Goal: Information Seeking & Learning: Learn about a topic

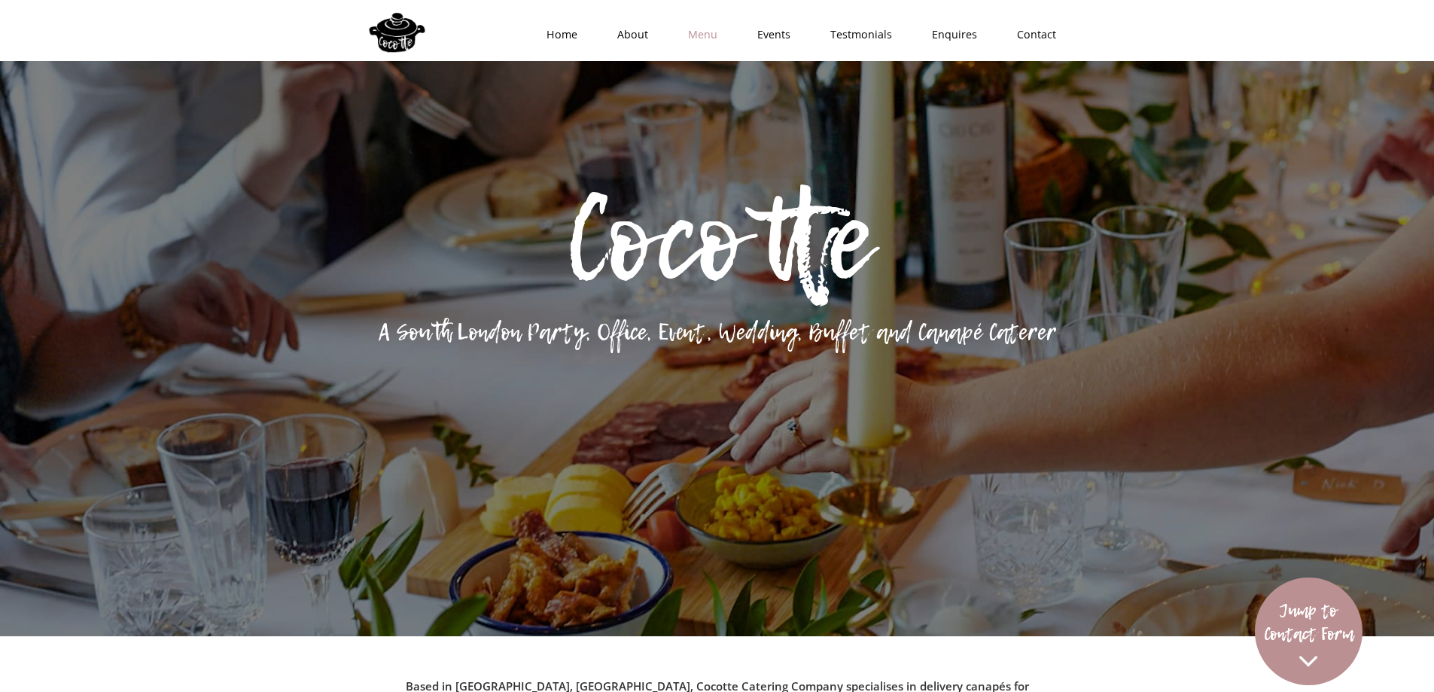
click at [712, 38] on link "Menu" at bounding box center [697, 34] width 69 height 45
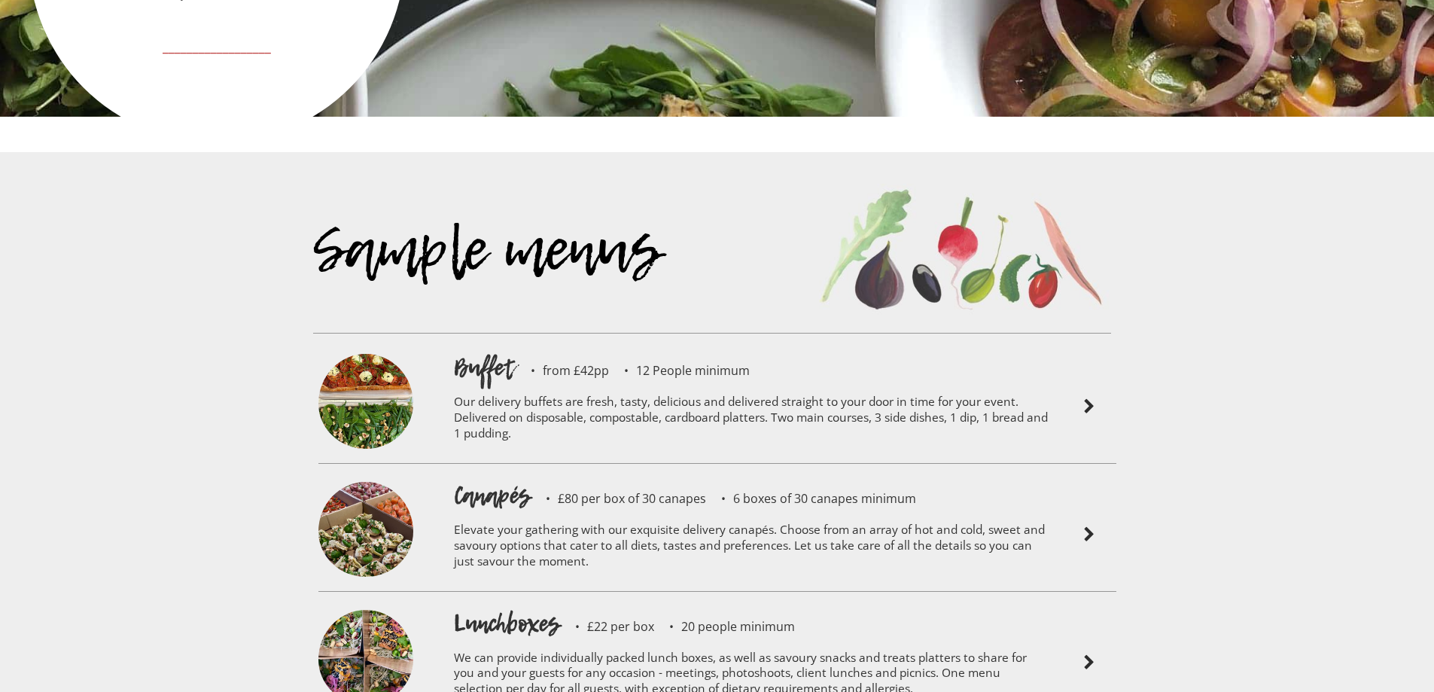
scroll to position [3218, 0]
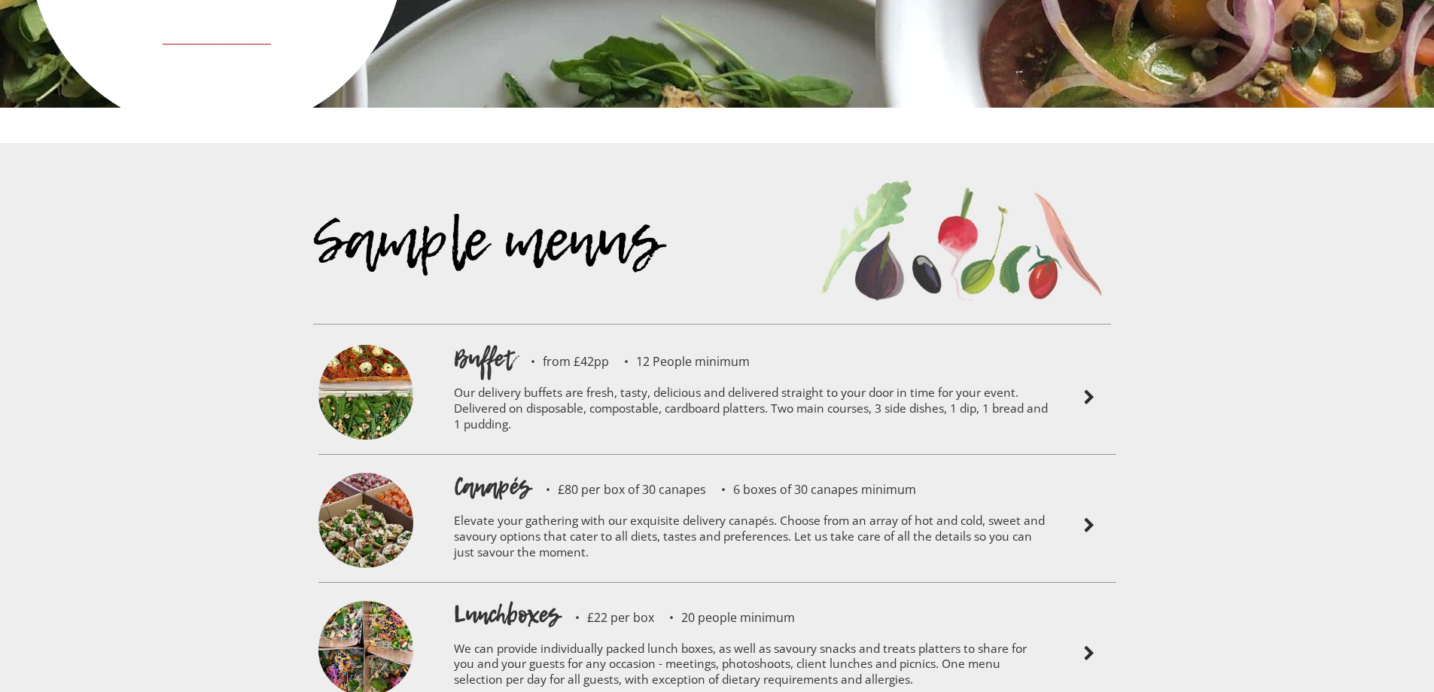
click at [1086, 388] on img at bounding box center [1089, 397] width 18 height 18
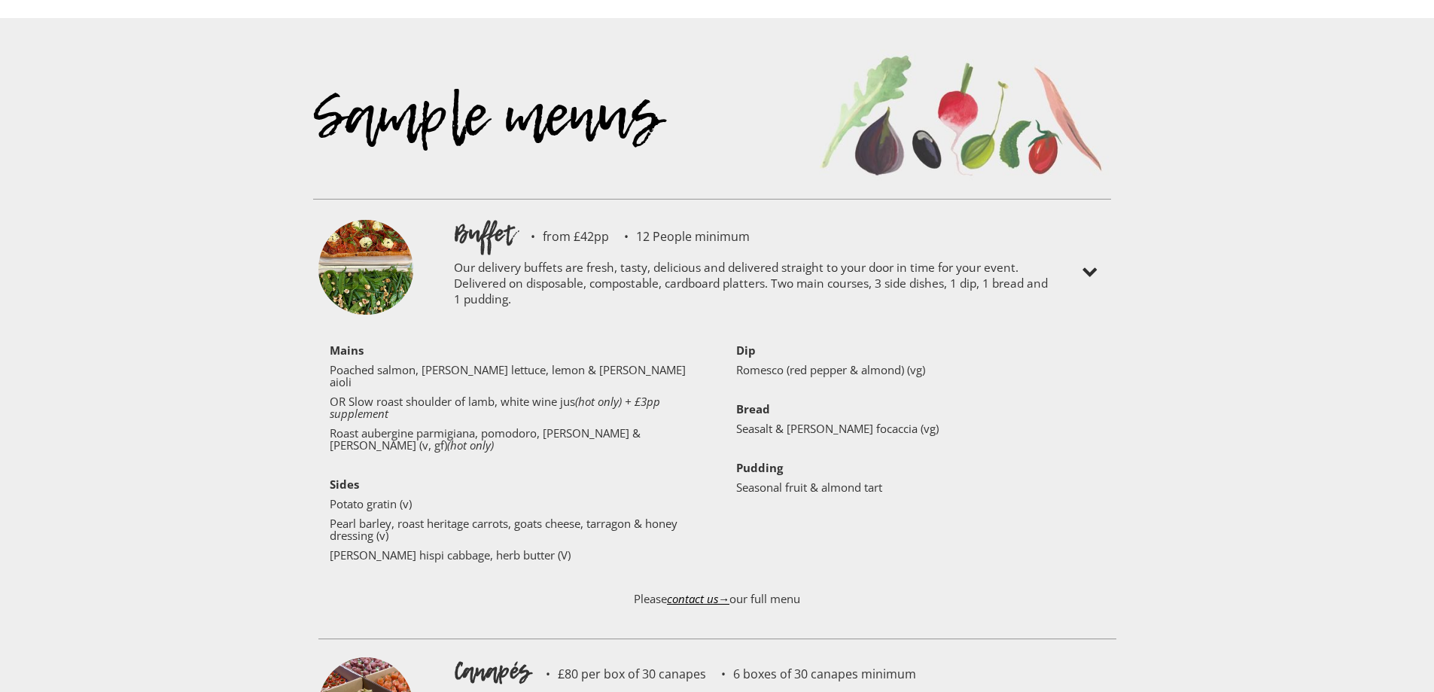
scroll to position [3368, 0]
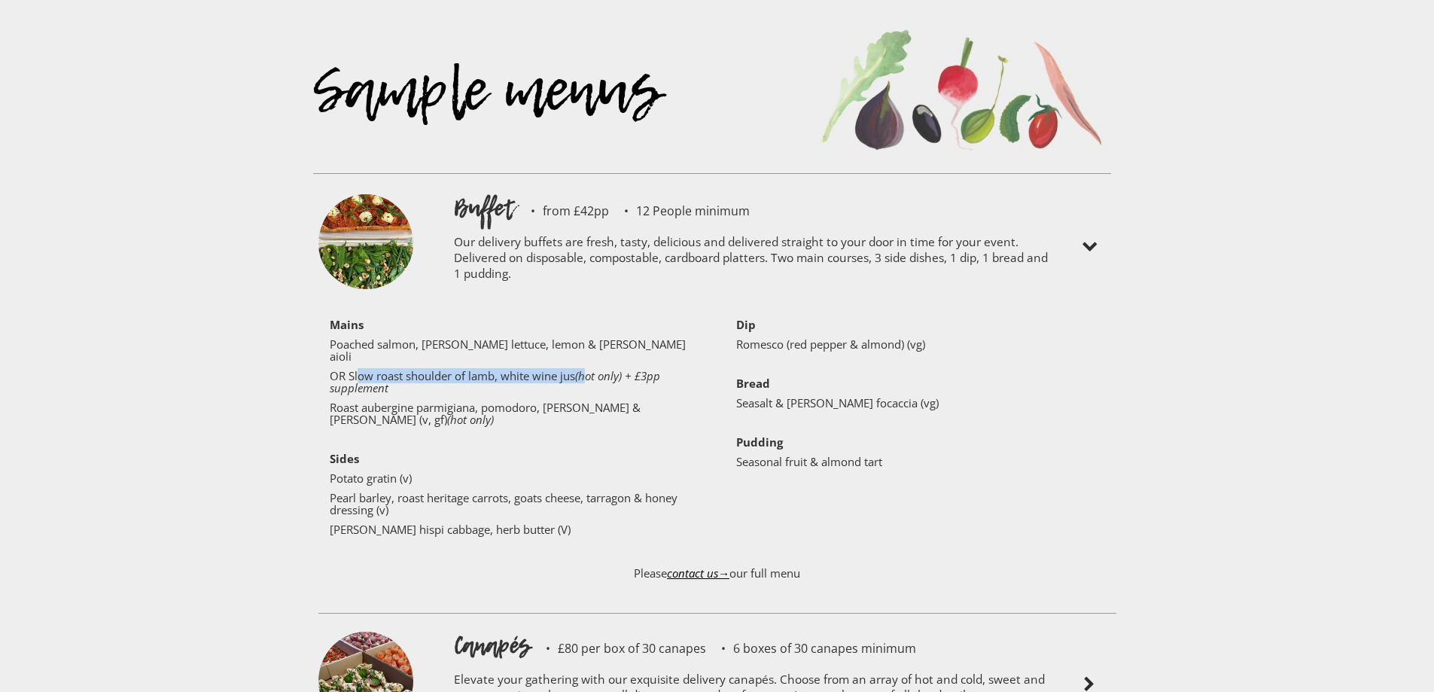
drag, startPoint x: 357, startPoint y: 315, endPoint x: 587, endPoint y: 306, distance: 230.6
click at [587, 318] on div "‍ Mains Poached salmon, lamb’s lettuce, lemon & [PERSON_NAME] aioli OR Slow roa…" at bounding box center [520, 430] width 380 height 224
click at [568, 338] on p "Poached salmon, [PERSON_NAME] lettuce, lemon & [PERSON_NAME] aioli" at bounding box center [514, 350] width 369 height 24
click at [904, 338] on p "Romesco (red pepper & almond) (vg)" at bounding box center [920, 344] width 369 height 12
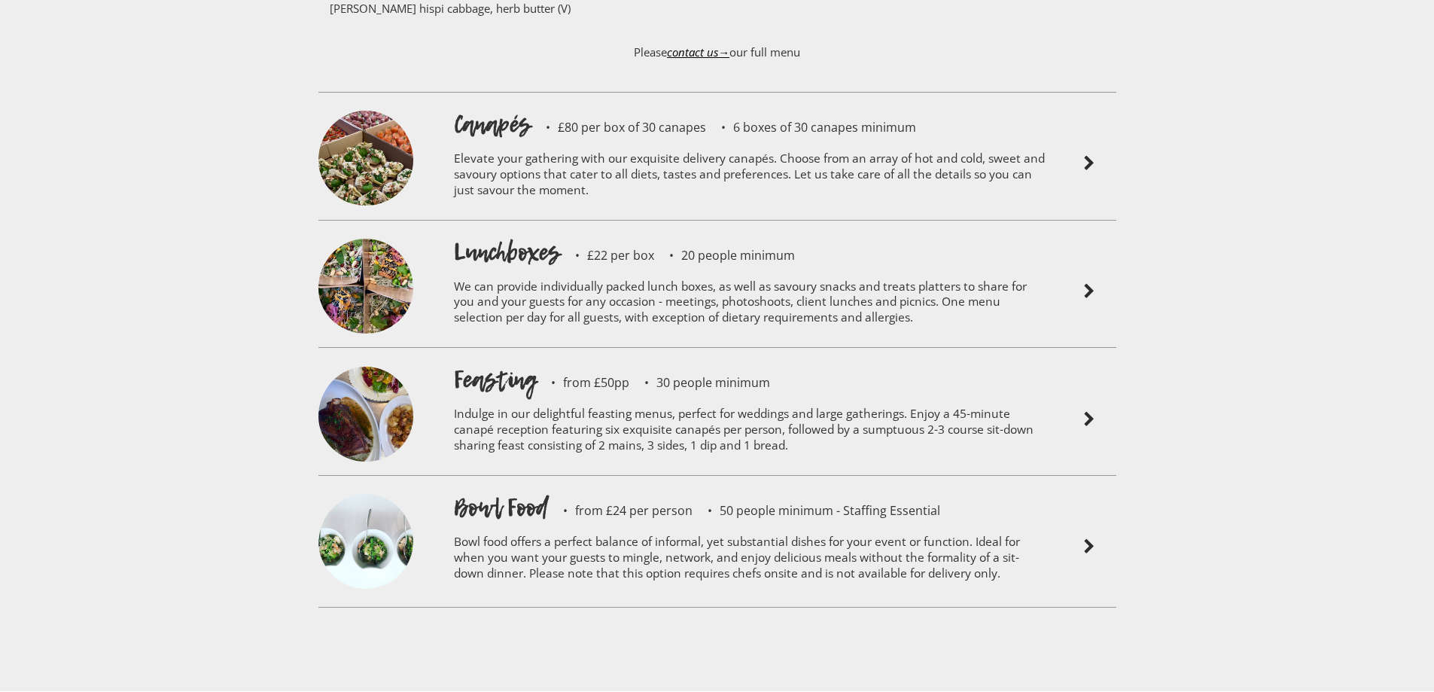
scroll to position [3895, 0]
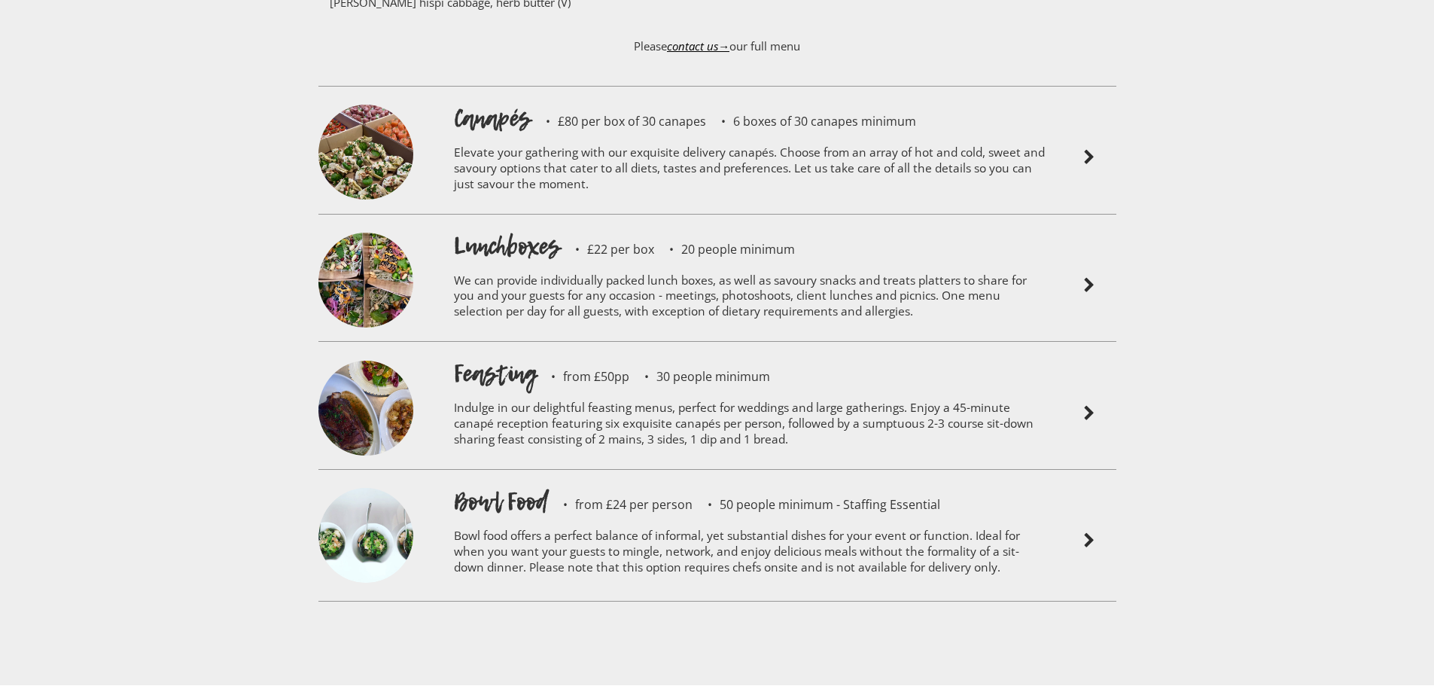
click at [829, 390] on p "Indulge in our delightful feasting menus, perfect for weddings and large gather…" at bounding box center [751, 426] width 595 height 72
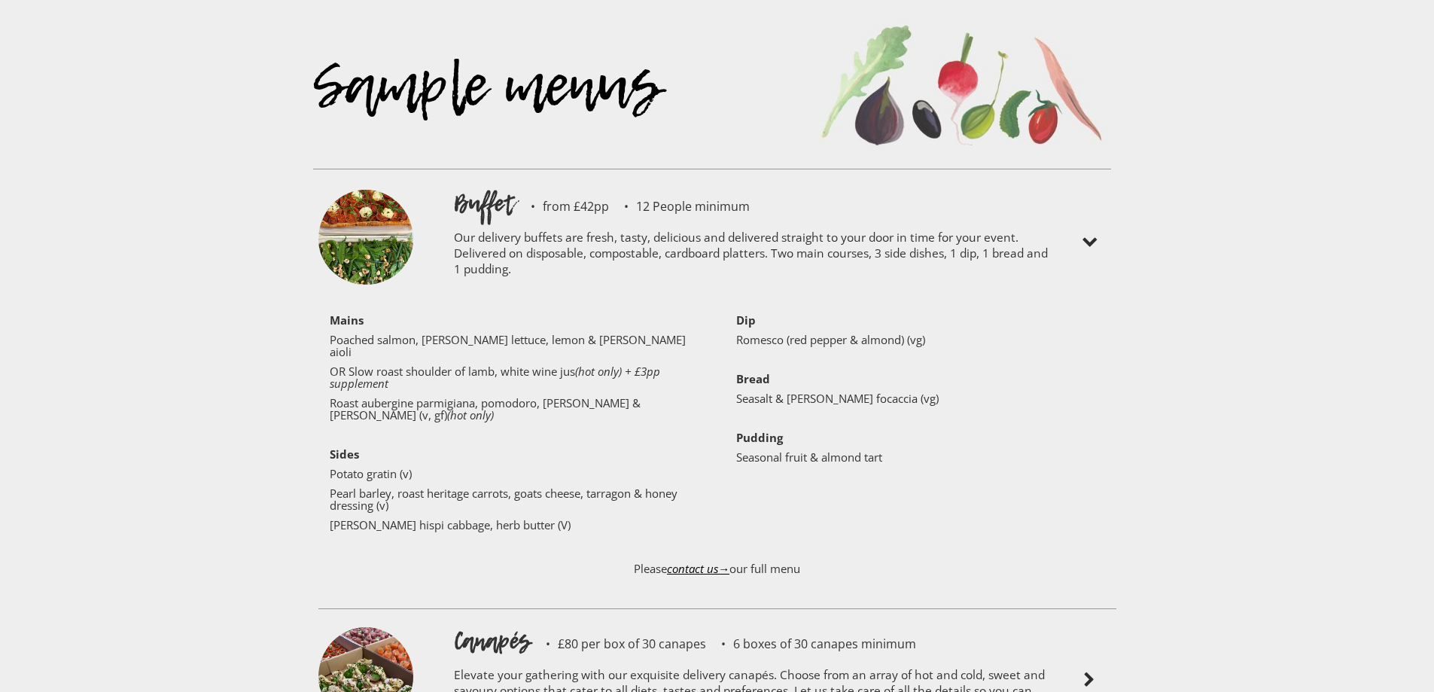
scroll to position [3293, 0]
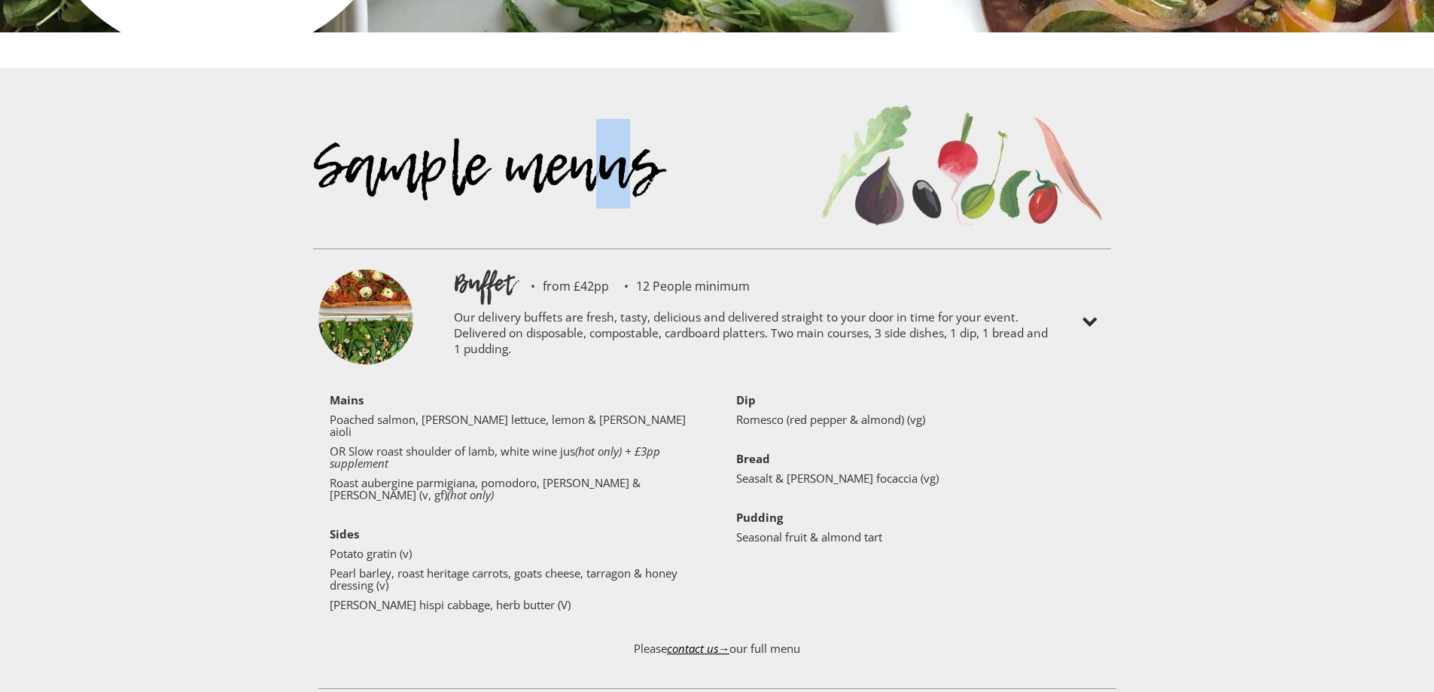
drag, startPoint x: 582, startPoint y: 238, endPoint x: 624, endPoint y: 239, distance: 42.2
click at [624, 239] on div "Sample menus" at bounding box center [712, 185] width 798 height 209
